Goal: Information Seeking & Learning: Learn about a topic

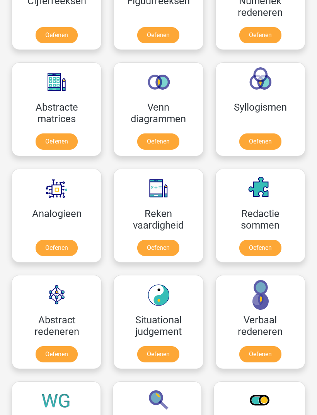
scroll to position [561, 0]
click at [49, 248] on link "Oefenen" at bounding box center [57, 248] width 42 height 16
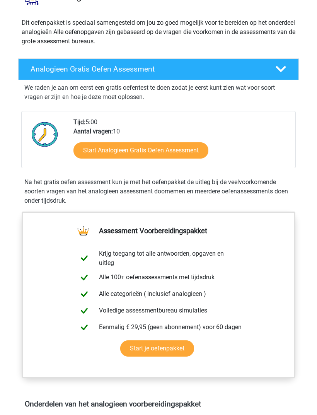
scroll to position [73, 0]
click at [94, 149] on link "Start Analogieen Gratis Oefen Assessment" at bounding box center [140, 150] width 135 height 16
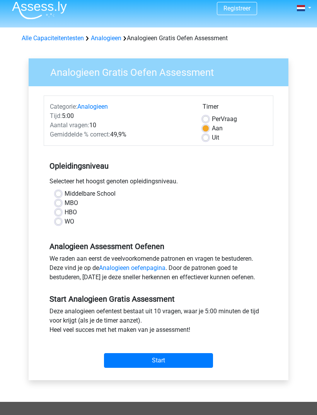
scroll to position [6, 0]
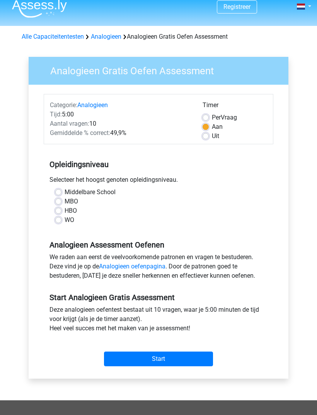
click at [65, 208] on label "HBO" at bounding box center [71, 211] width 12 height 9
click at [59, 208] on input "HBO" at bounding box center [58, 211] width 6 height 8
radio input "true"
click at [65, 199] on label "MBO" at bounding box center [72, 201] width 14 height 9
click at [57, 199] on input "MBO" at bounding box center [58, 201] width 6 height 8
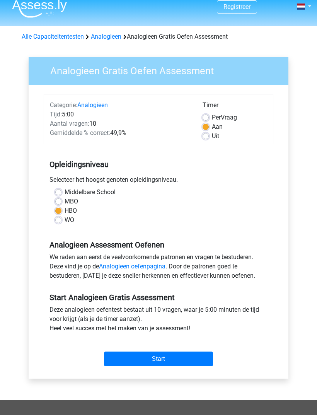
radio input "true"
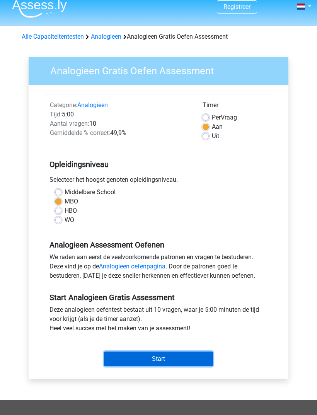
scroll to position [7, 0]
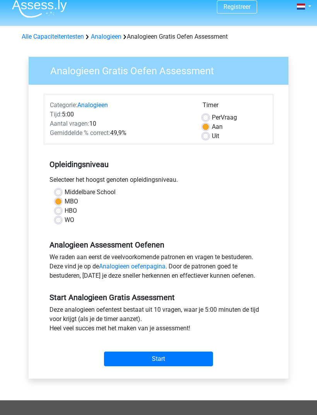
click at [198, 358] on input "Start" at bounding box center [158, 359] width 109 height 15
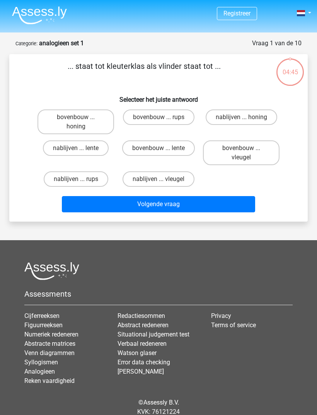
click at [181, 117] on label "bovenbouw ... rups" at bounding box center [159, 116] width 72 height 15
click at [164, 117] on input "bovenbouw ... rups" at bounding box center [161, 119] width 5 height 5
radio input "true"
click at [202, 210] on button "Volgende vraag" at bounding box center [159, 204] width 194 height 16
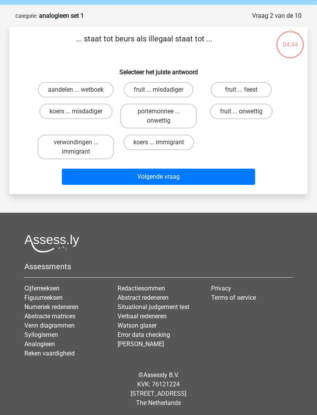
scroll to position [29, 0]
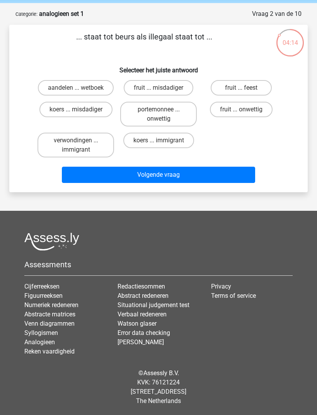
click at [99, 114] on label "koers ... misdadiger" at bounding box center [75, 109] width 73 height 15
click at [81, 114] on input "koers ... misdadiger" at bounding box center [78, 111] width 5 height 5
radio input "true"
click at [196, 178] on button "Volgende vraag" at bounding box center [159, 175] width 194 height 16
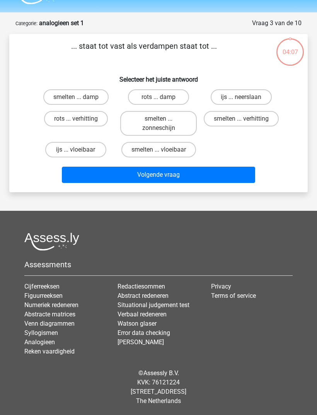
scroll to position [25, 0]
click at [82, 113] on label "rots ... verhitting" at bounding box center [76, 118] width 64 height 15
click at [81, 119] on input "rots ... verhitting" at bounding box center [78, 121] width 5 height 5
radio input "true"
click at [192, 175] on button "Volgende vraag" at bounding box center [159, 175] width 194 height 16
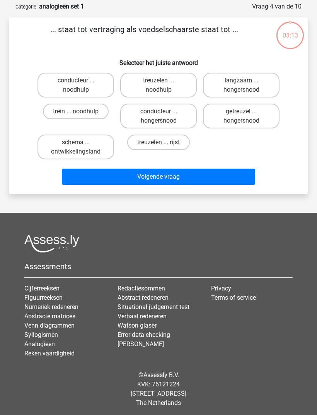
scroll to position [39, 0]
